Goal: Information Seeking & Learning: Get advice/opinions

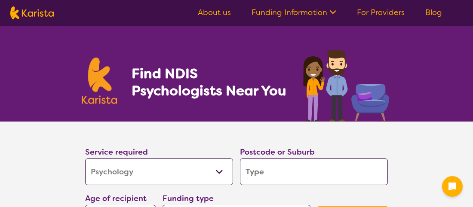
select select "Psychology"
select select "NDIS"
select select "Psychology"
select select "NDIS"
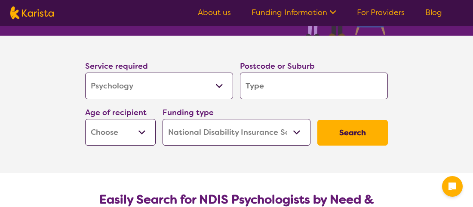
scroll to position [86, 0]
click at [273, 88] on input "search" at bounding box center [314, 86] width 148 height 27
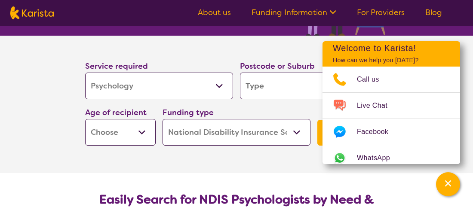
type input "2"
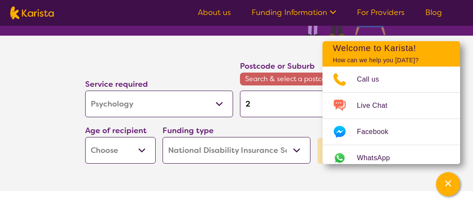
type input "23"
type input "231"
type input "2318"
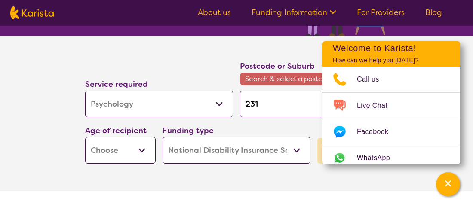
type input "2318"
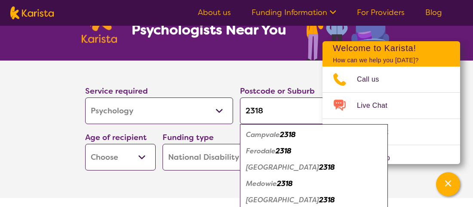
scroll to position [43, 0]
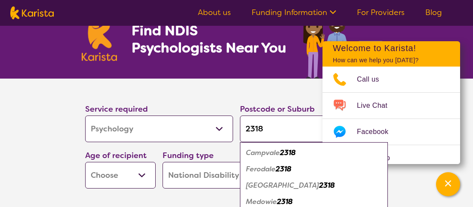
type input "2318"
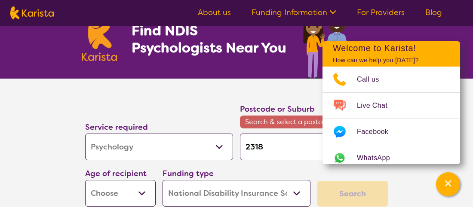
click at [245, 148] on input "2318" at bounding box center [314, 147] width 148 height 27
click at [259, 147] on input "2318" at bounding box center [314, 147] width 148 height 27
type input "2"
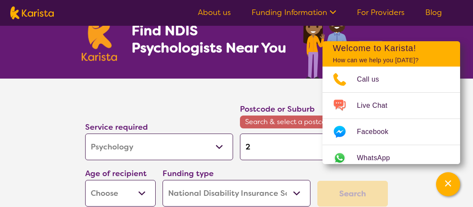
type input "23"
type input "231"
type input "2319"
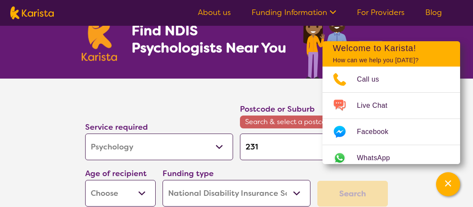
type input "2319"
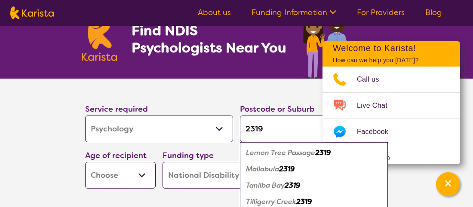
type input "2319"
click at [264, 156] on em "Lemon Tree Passage" at bounding box center [280, 152] width 69 height 9
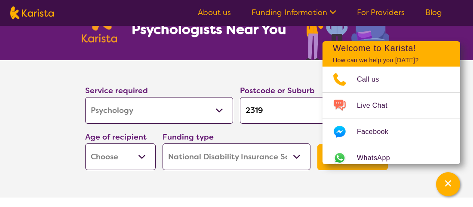
scroll to position [86, 0]
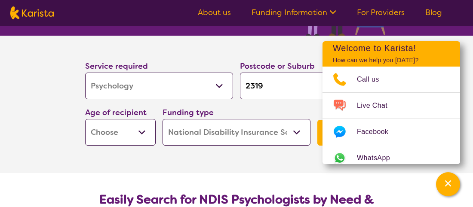
click at [141, 135] on select "Early Childhood - 0 to 9 Child - 10 to 11 Adolescent - 12 to 17 Adult - 18 to 6…" at bounding box center [120, 132] width 71 height 27
select select "CH"
click at [85, 119] on select "Early Childhood - 0 to 9 Child - 10 to 11 Adolescent - 12 to 17 Adult - 18 to 6…" at bounding box center [120, 132] width 71 height 27
select select "CH"
click at [466, 72] on section "Service required Allied Health Assistant Assessment (ADHD or Autism) Behaviour …" at bounding box center [236, 105] width 473 height 138
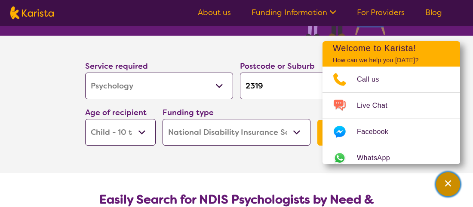
click at [447, 187] on icon "Channel Menu" at bounding box center [448, 183] width 9 height 9
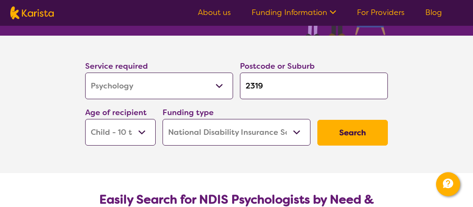
click at [352, 135] on button "Search" at bounding box center [352, 133] width 71 height 26
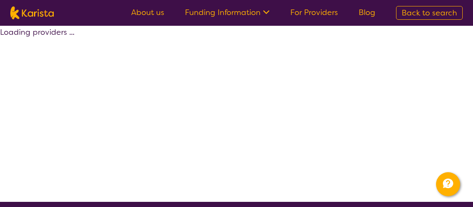
select select "by_score"
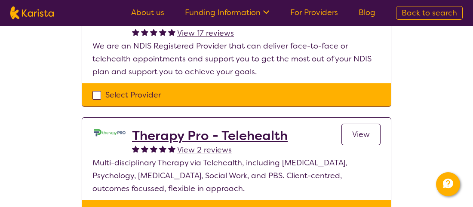
scroll to position [344, 0]
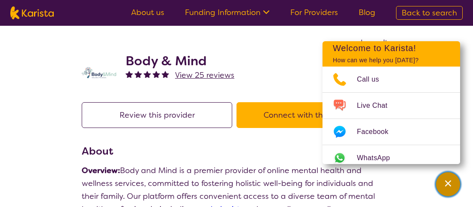
click at [450, 182] on icon "Channel Menu" at bounding box center [448, 183] width 9 height 9
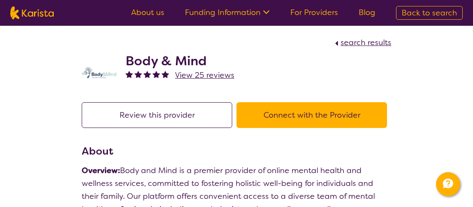
click at [303, 117] on button "Connect with the Provider" at bounding box center [312, 115] width 151 height 26
click at [101, 76] on img at bounding box center [99, 72] width 34 height 11
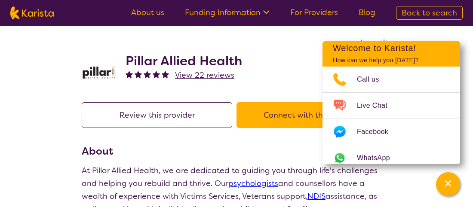
scroll to position [43, 0]
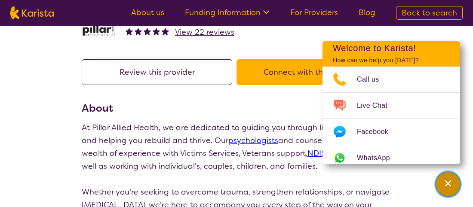
click at [449, 186] on icon "Channel Menu" at bounding box center [448, 183] width 9 height 9
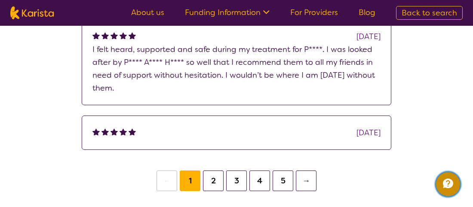
scroll to position [903, 0]
